Goal: Task Accomplishment & Management: Use online tool/utility

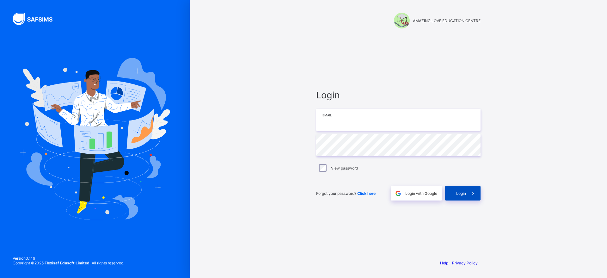
type input "**********"
click at [467, 193] on span at bounding box center [473, 193] width 15 height 15
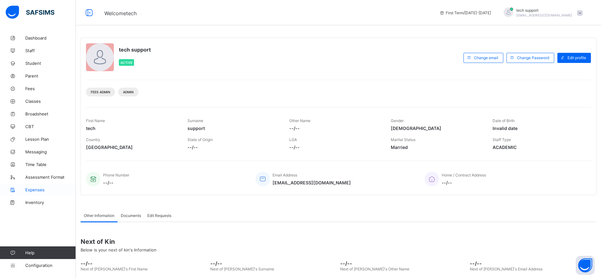
click at [40, 192] on span "Expenses" at bounding box center [50, 189] width 51 height 5
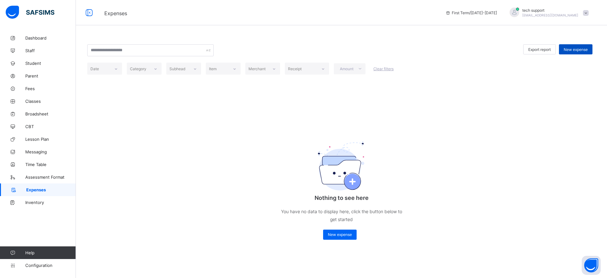
click at [578, 51] on span "New expense" at bounding box center [576, 49] width 24 height 5
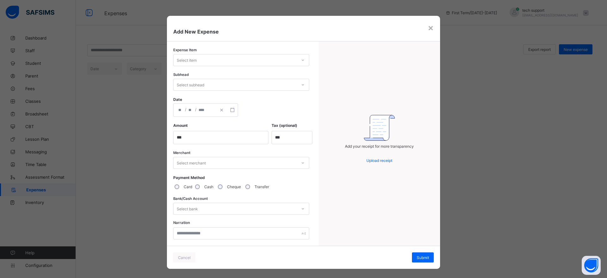
click at [221, 64] on div "Select item" at bounding box center [235, 60] width 123 height 9
click at [219, 73] on div "Daily Spend" at bounding box center [241, 74] width 135 height 10
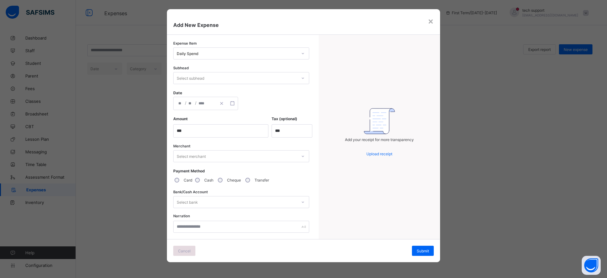
click at [191, 251] on div "Cancel" at bounding box center [184, 251] width 22 height 10
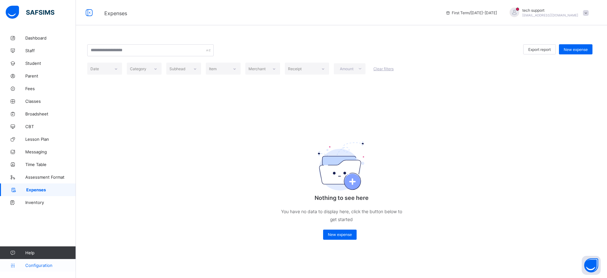
click at [36, 263] on span "Configuration" at bounding box center [50, 265] width 50 height 5
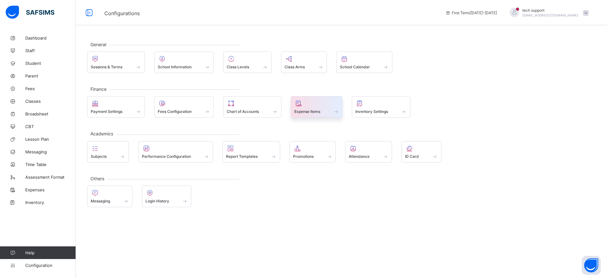
click at [328, 112] on div "Expense Items" at bounding box center [316, 111] width 45 height 5
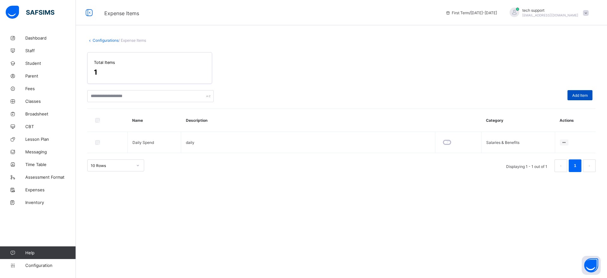
click at [585, 96] on span "Add Item" at bounding box center [579, 95] width 15 height 5
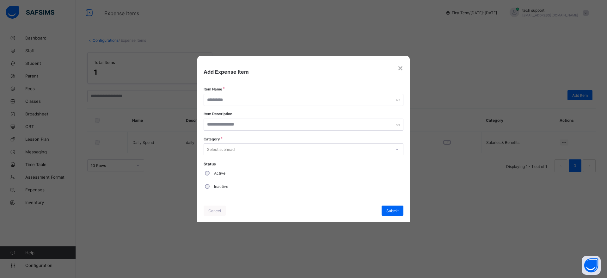
click at [332, 88] on div "× Add Expense Item Item Name Item Description Category Select subhead Status Ac…" at bounding box center [303, 139] width 212 height 166
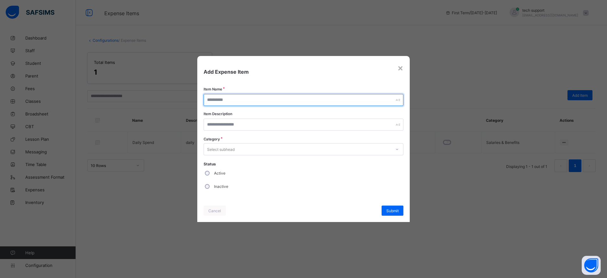
click at [331, 96] on input "text" at bounding box center [304, 100] width 200 height 12
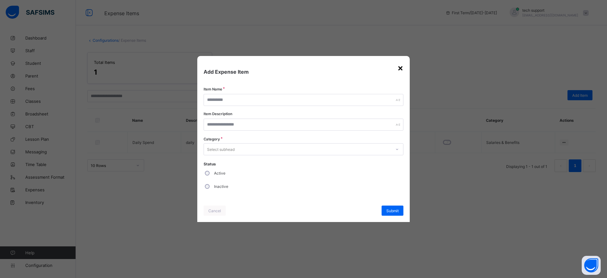
click at [398, 65] on div "×" at bounding box center [400, 67] width 6 height 11
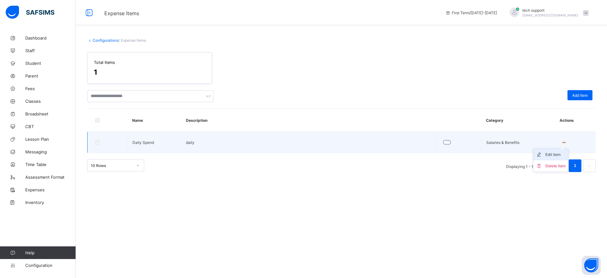
click at [556, 156] on div "Edit item" at bounding box center [555, 154] width 20 height 6
type input "**********"
type input "*****"
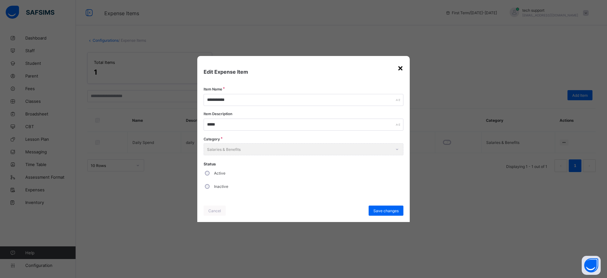
click at [399, 66] on div "×" at bounding box center [400, 67] width 6 height 11
